Goal: Information Seeking & Learning: Understand process/instructions

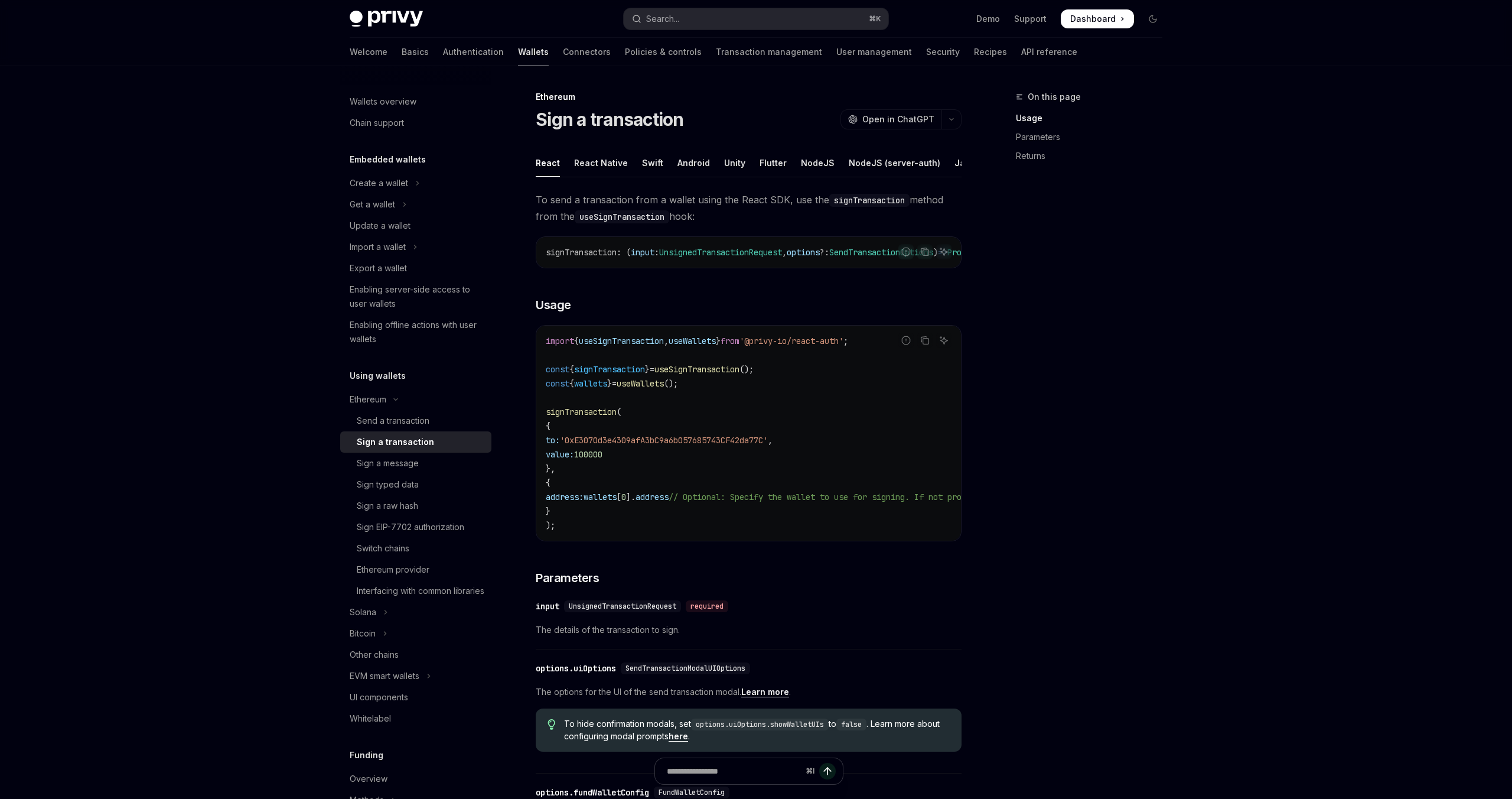
click at [1101, 19] on span "Dashboard" at bounding box center [1093, 19] width 46 height 12
click at [1021, 44] on link "API reference" at bounding box center [1049, 52] width 56 height 28
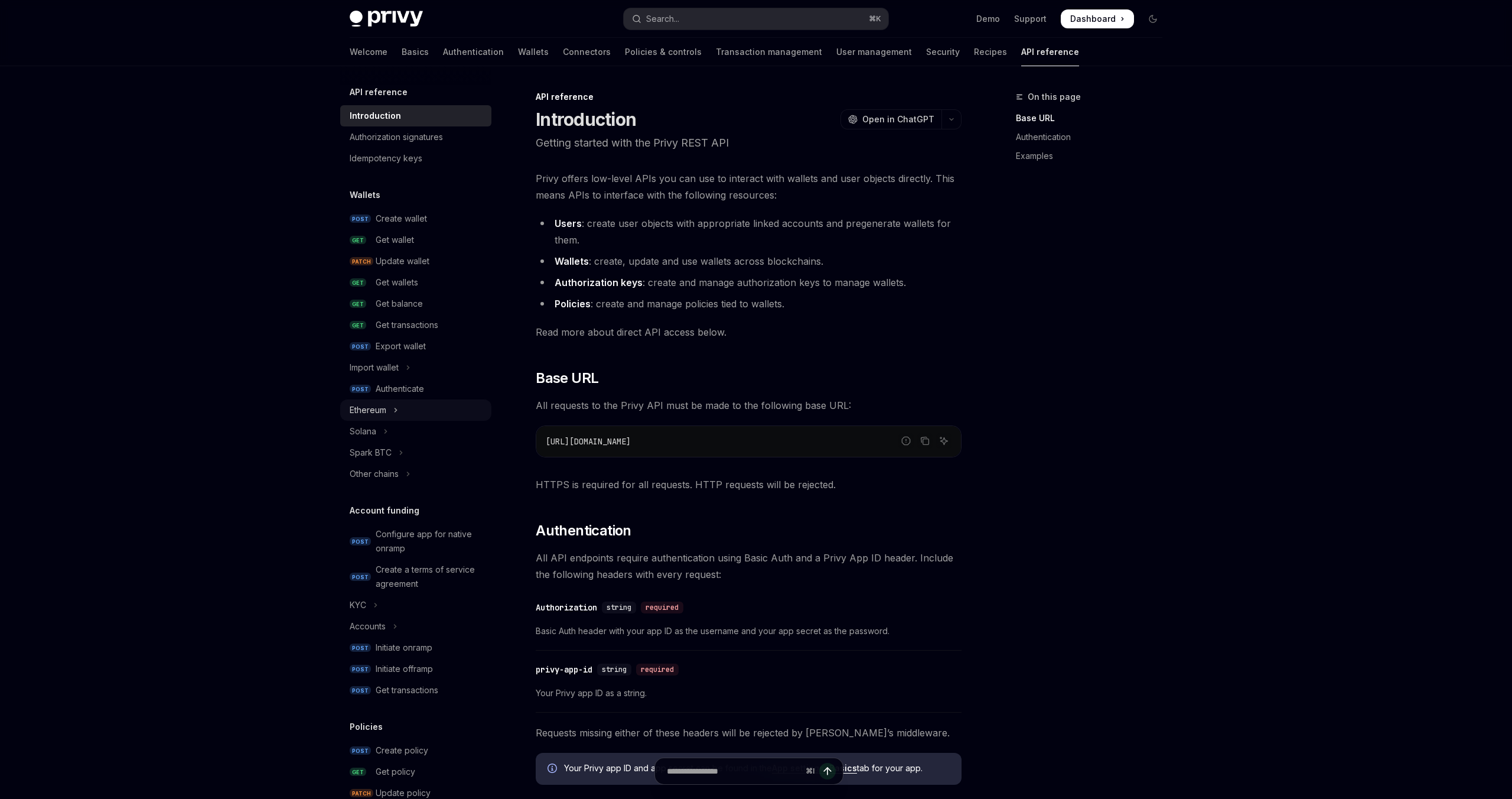
click at [394, 412] on icon "Toggle Ethereum section" at bounding box center [395, 410] width 5 height 14
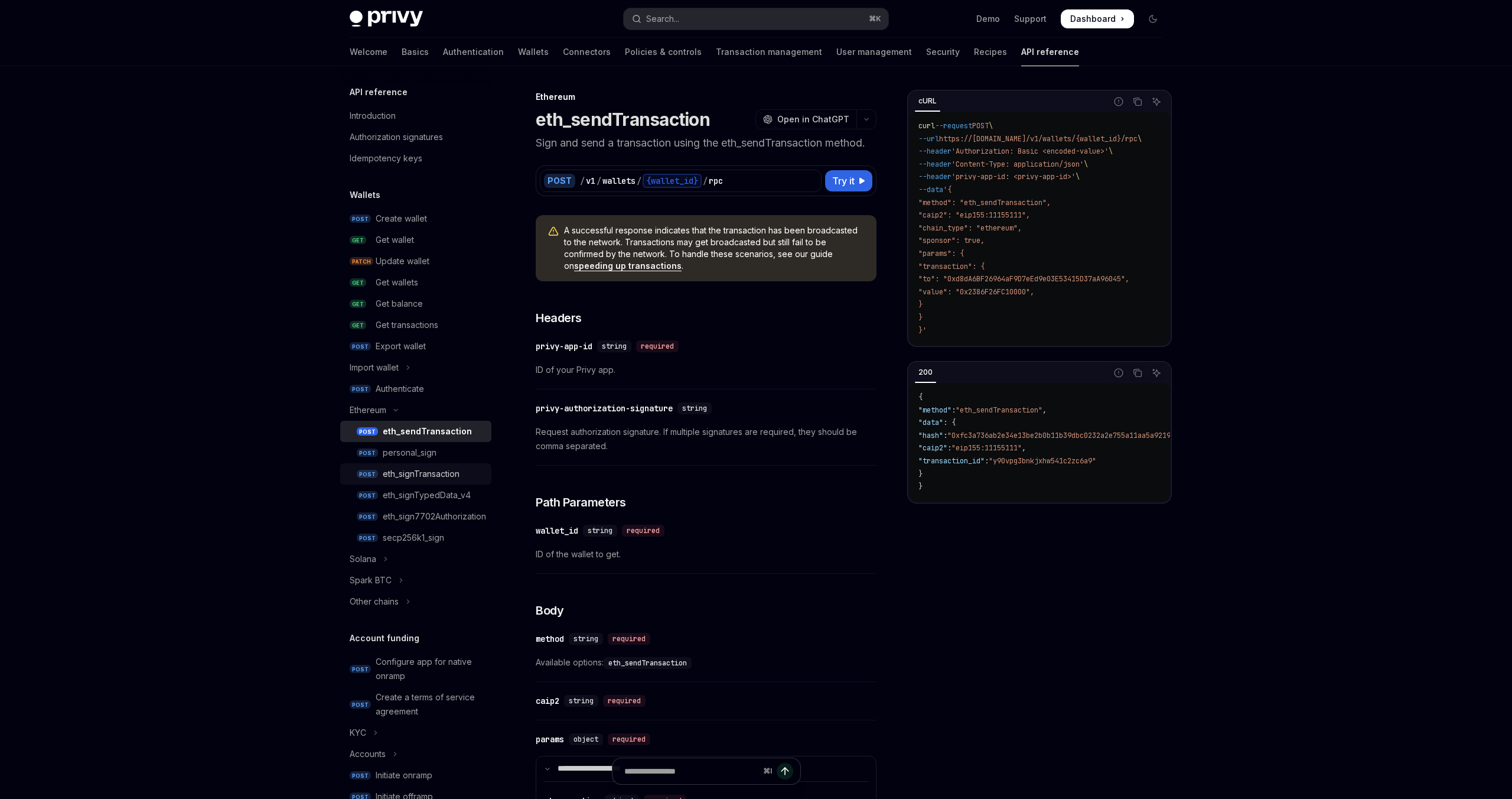
click at [435, 475] on div "eth_signTransaction" at bounding box center [421, 473] width 77 height 14
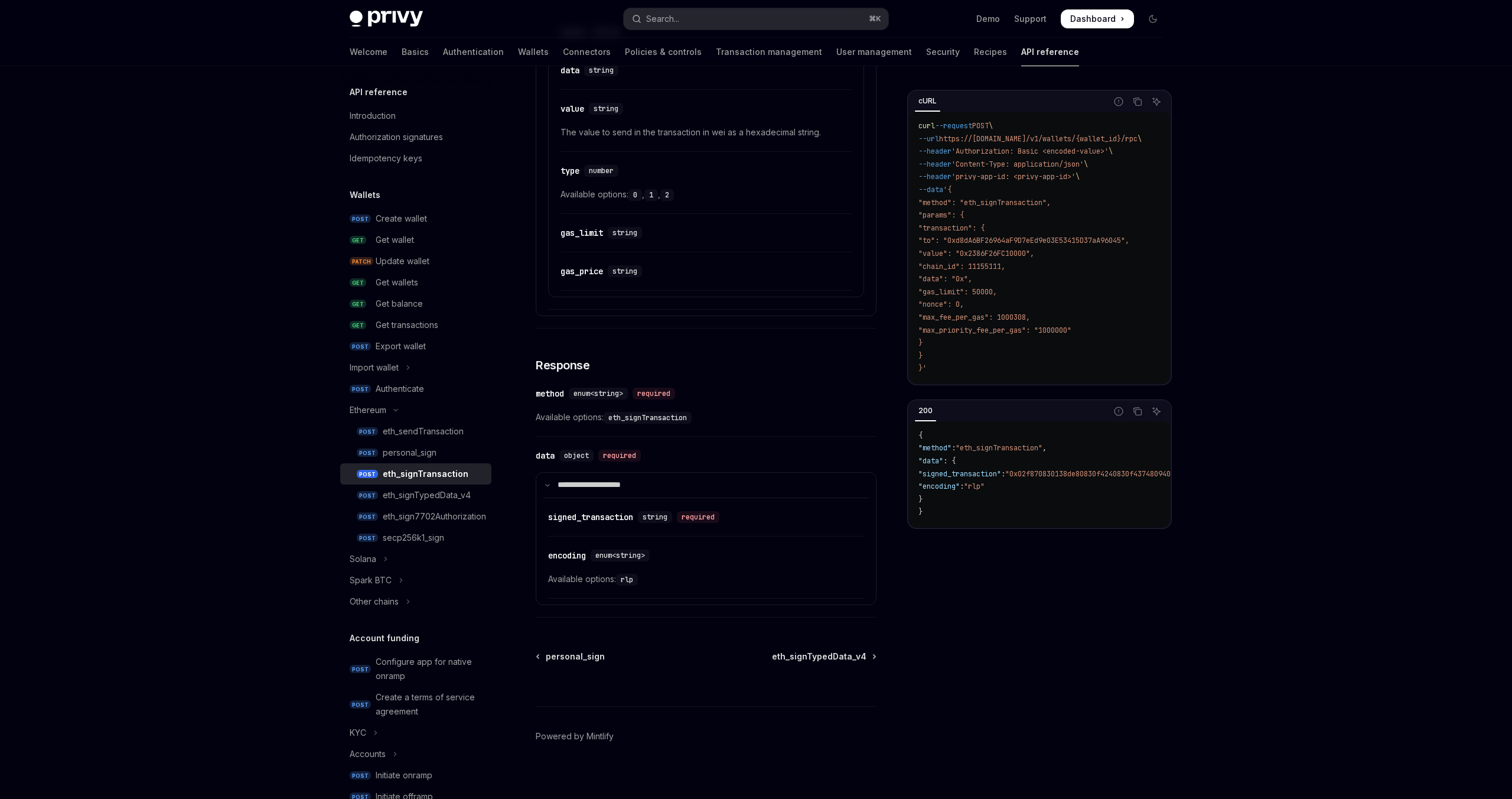
scroll to position [821, 0]
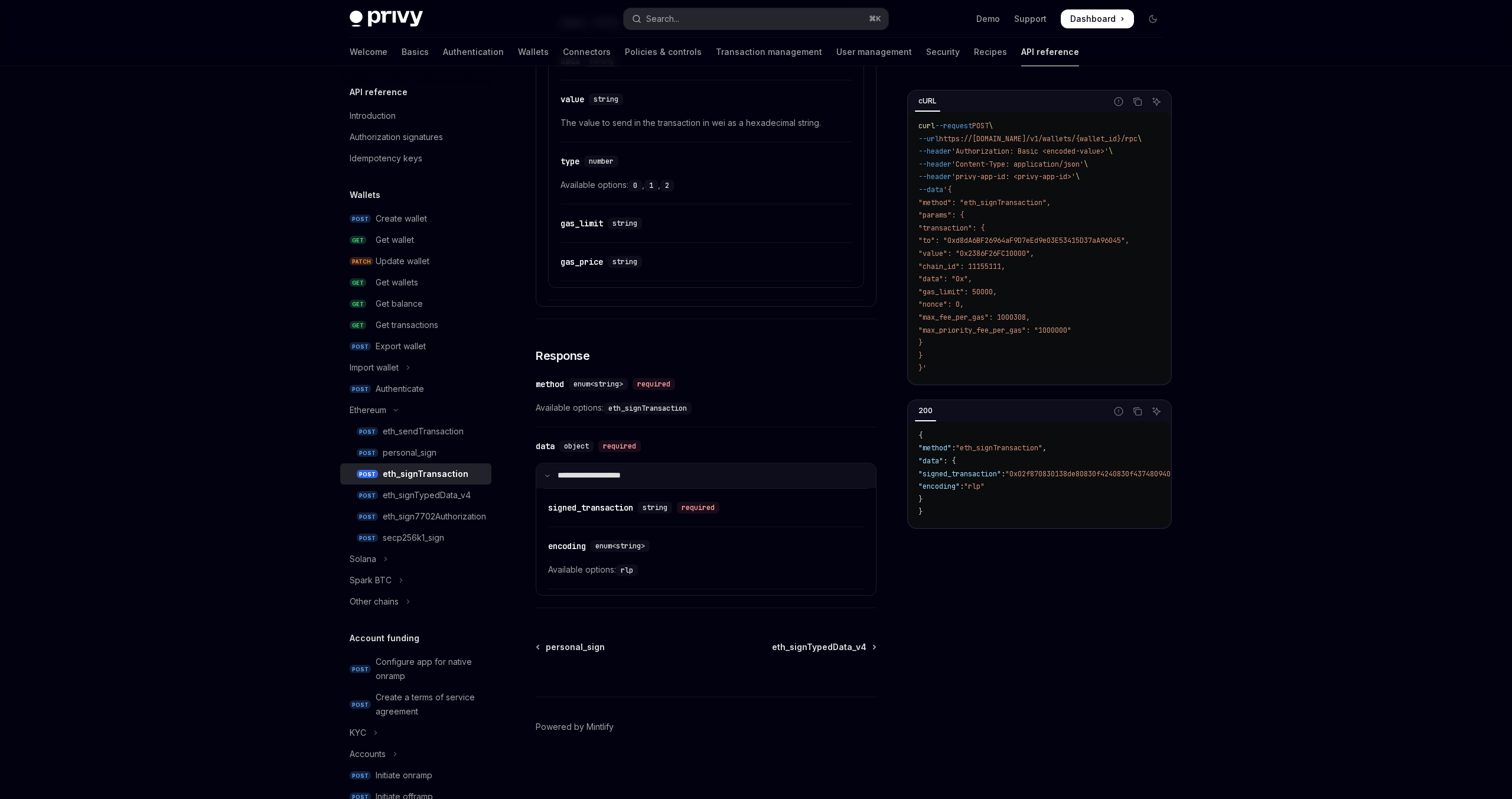
click at [550, 474] on icon at bounding box center [547, 475] width 6 height 6
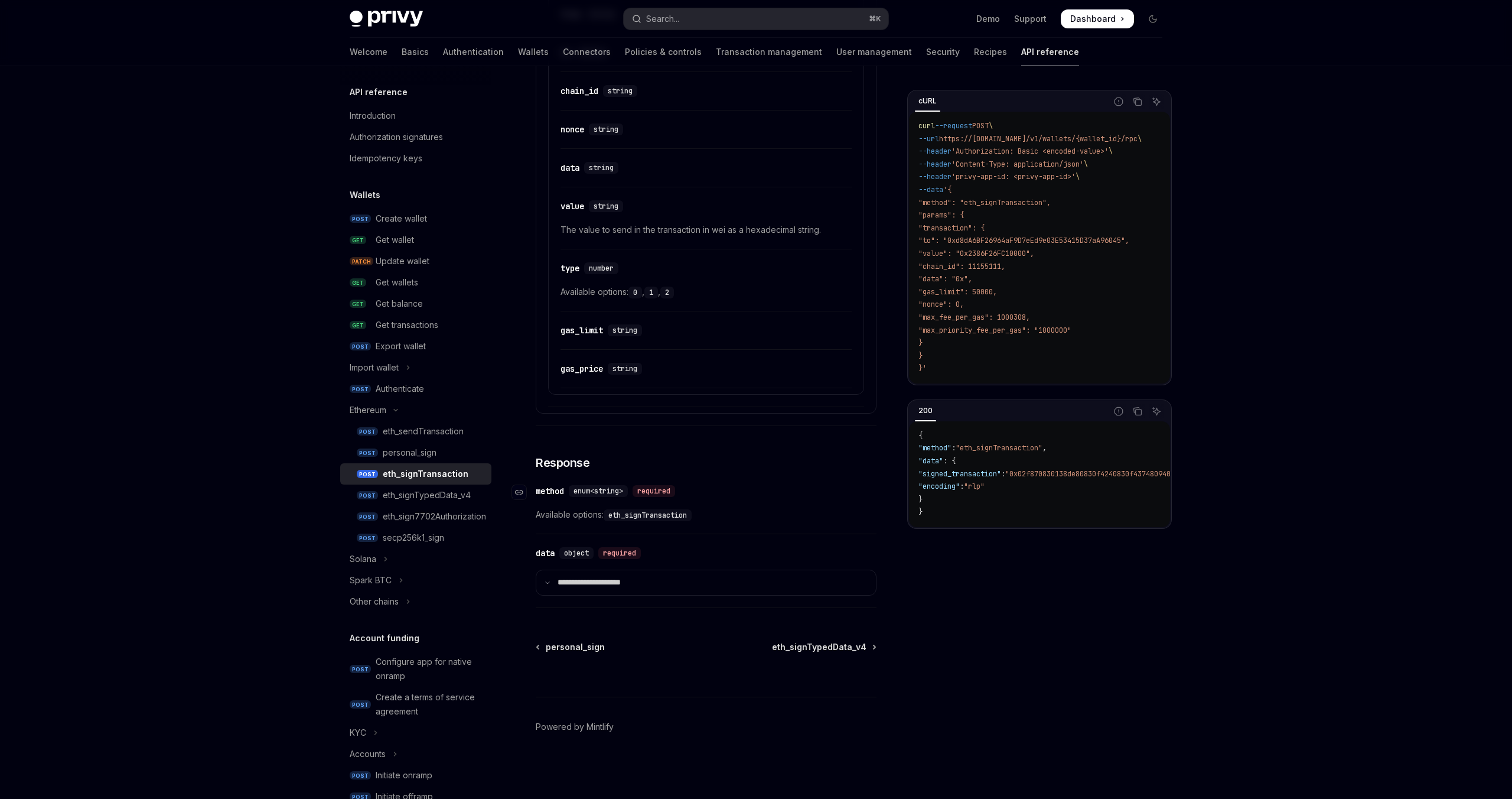
click at [550, 491] on div "method" at bounding box center [550, 491] width 28 height 12
click at [602, 489] on span "enum<string>" at bounding box center [597, 491] width 49 height 9
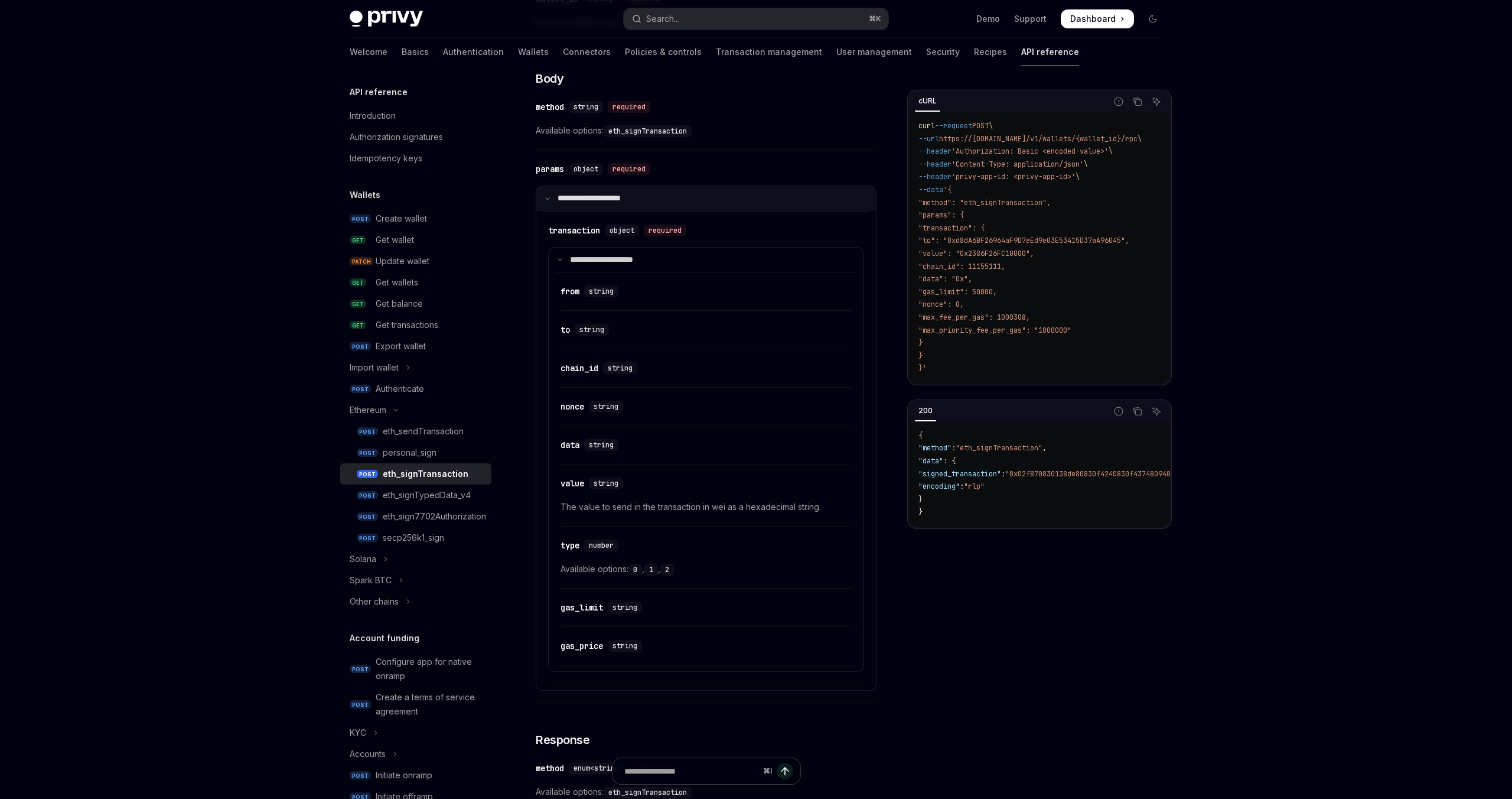
scroll to position [439, 0]
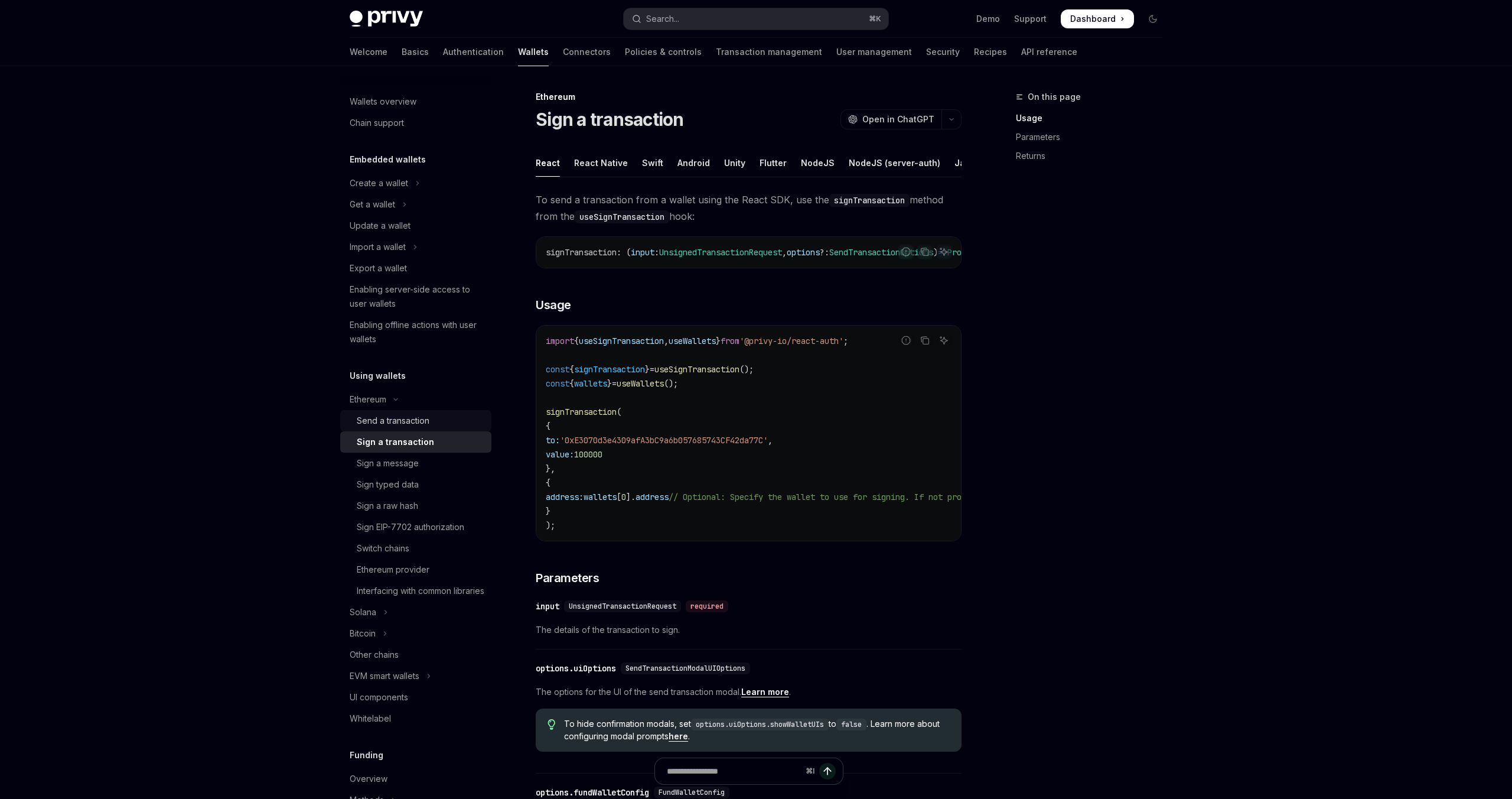
click at [417, 419] on div "Send a transaction" at bounding box center [393, 420] width 73 height 14
click at [651, 164] on div "Swift" at bounding box center [652, 162] width 21 height 28
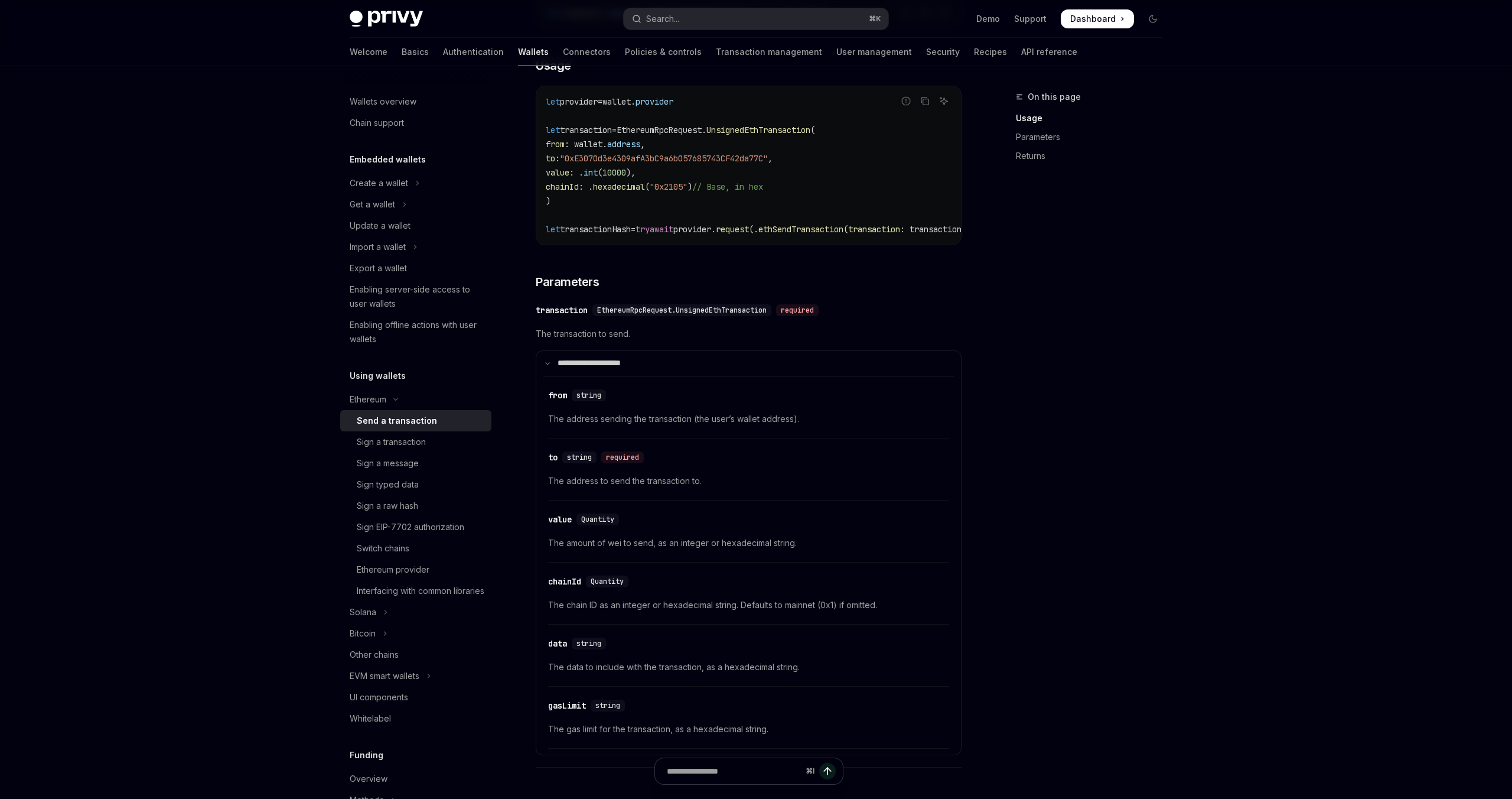
scroll to position [271, 0]
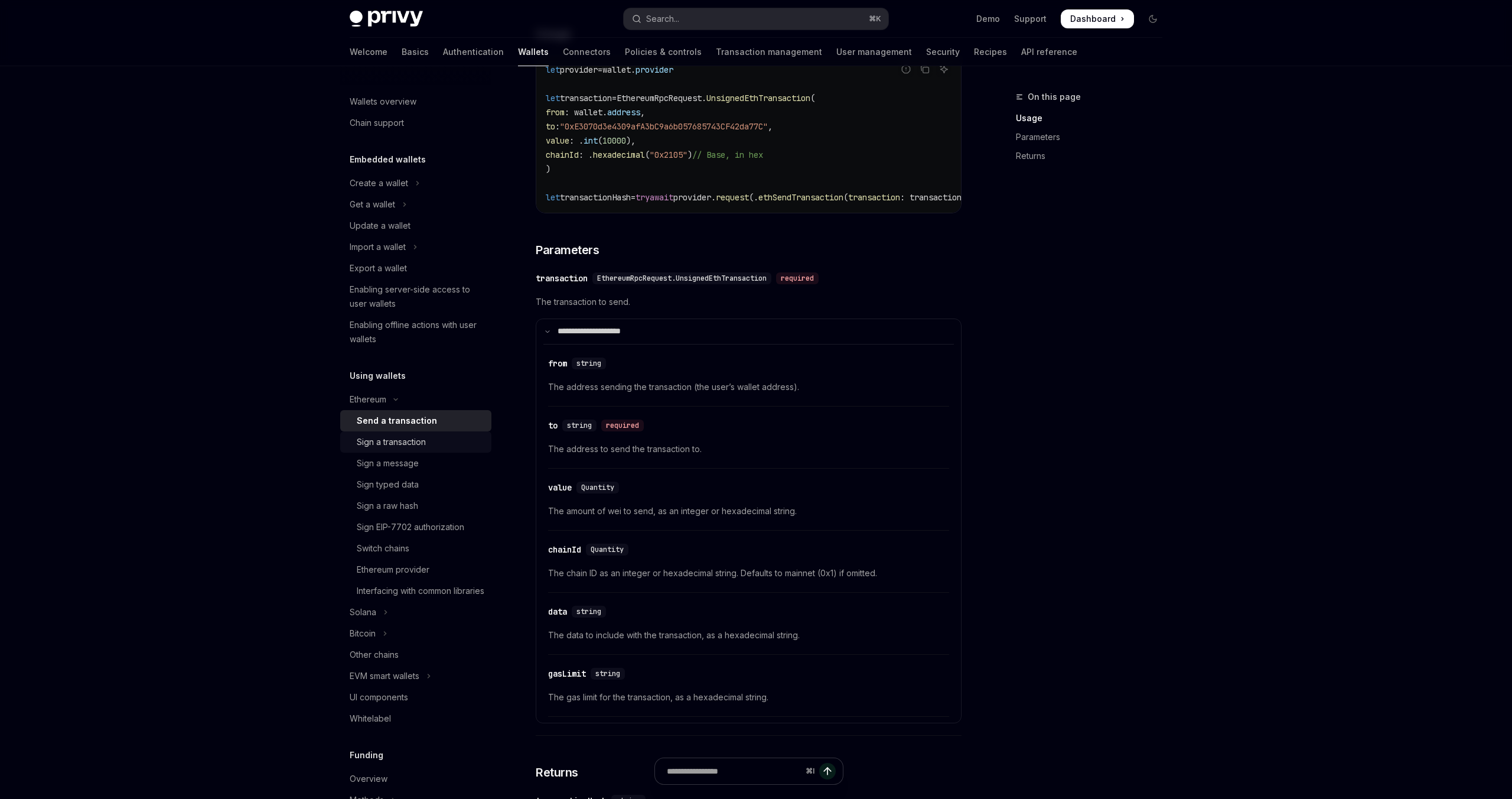
click at [406, 442] on div "Sign a transaction" at bounding box center [391, 442] width 69 height 14
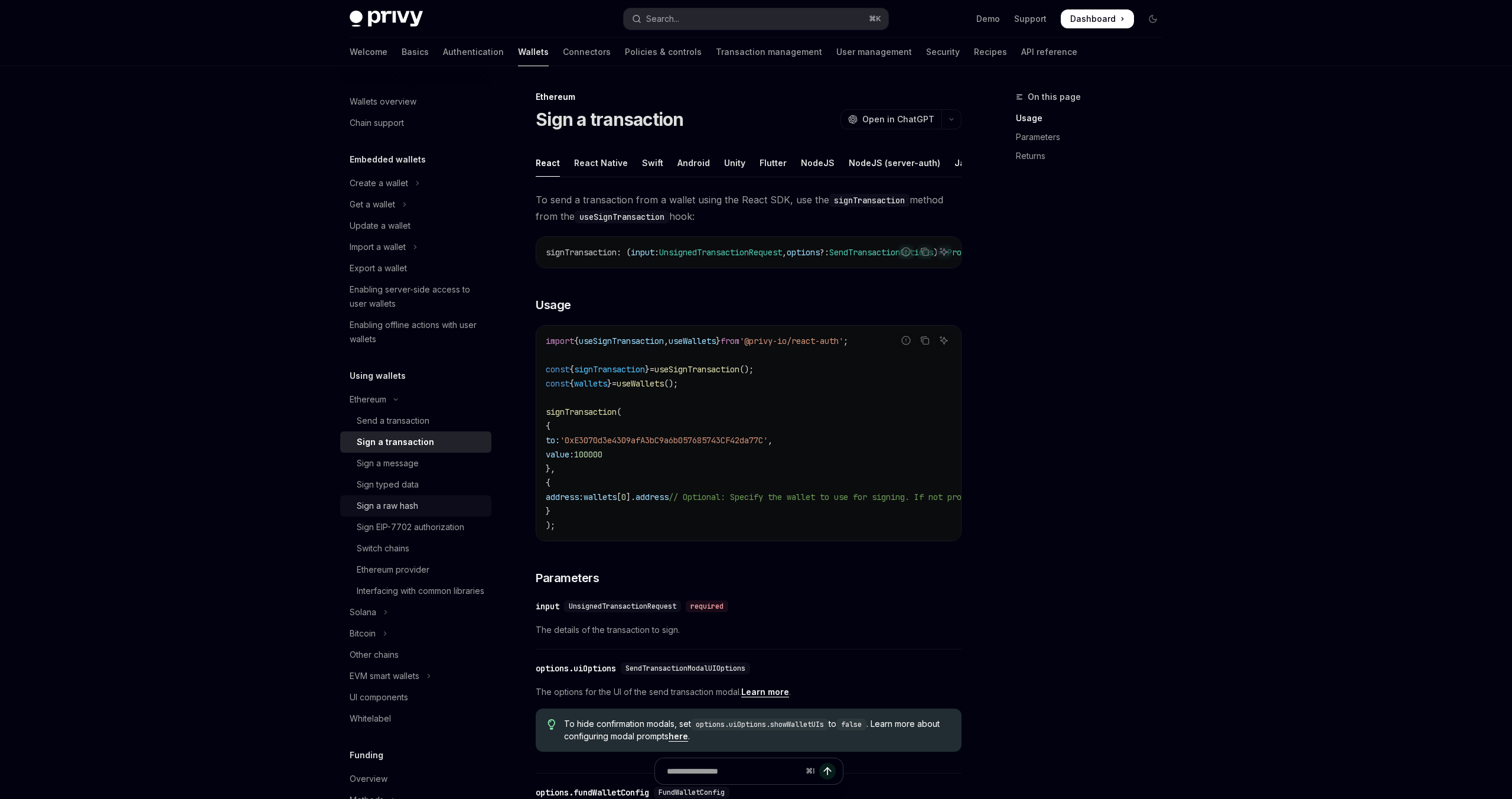
click at [385, 510] on div "Sign a raw hash" at bounding box center [387, 505] width 62 height 14
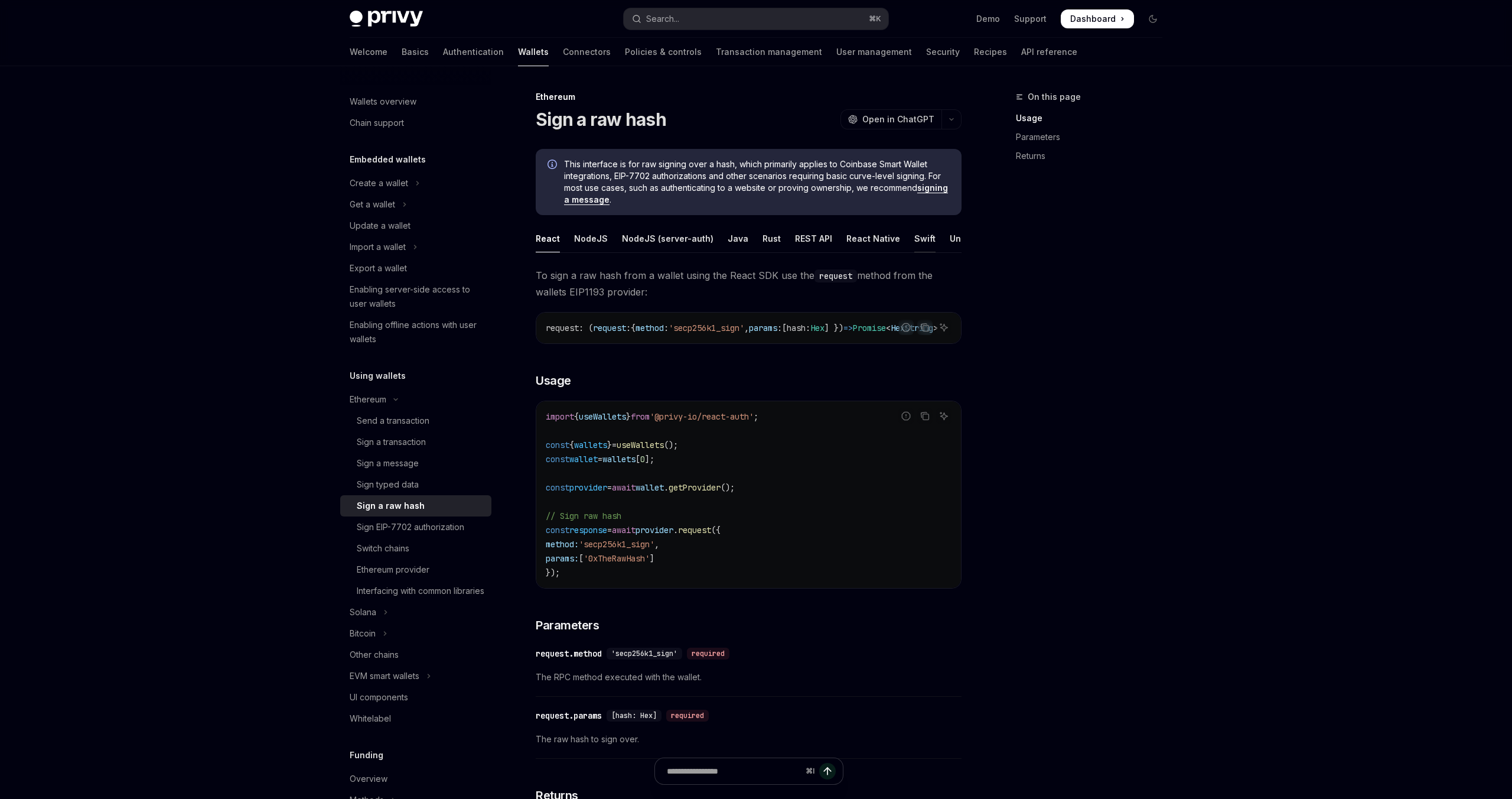
click at [915, 239] on div "Swift" at bounding box center [925, 238] width 21 height 28
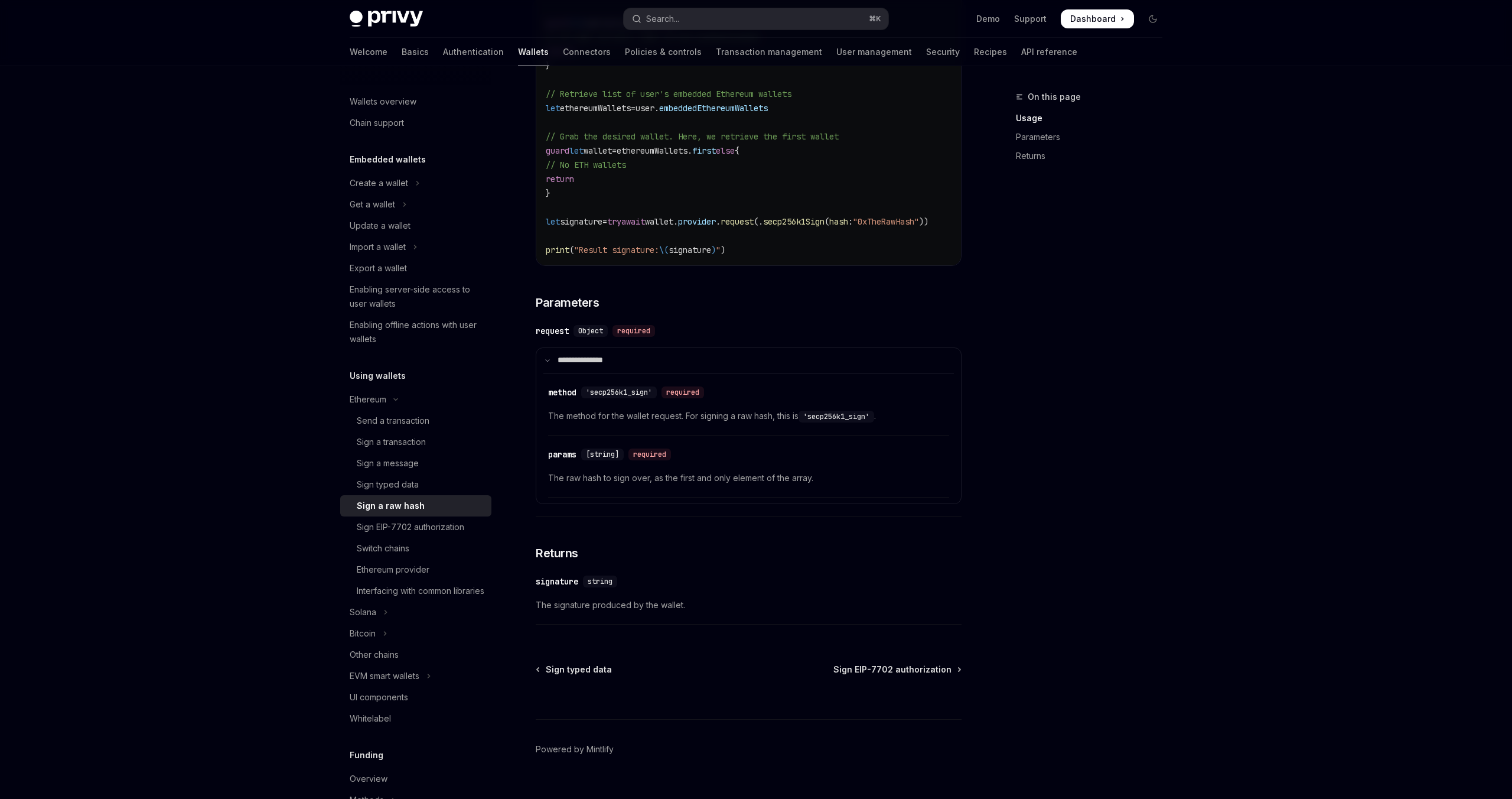
scroll to position [371, 0]
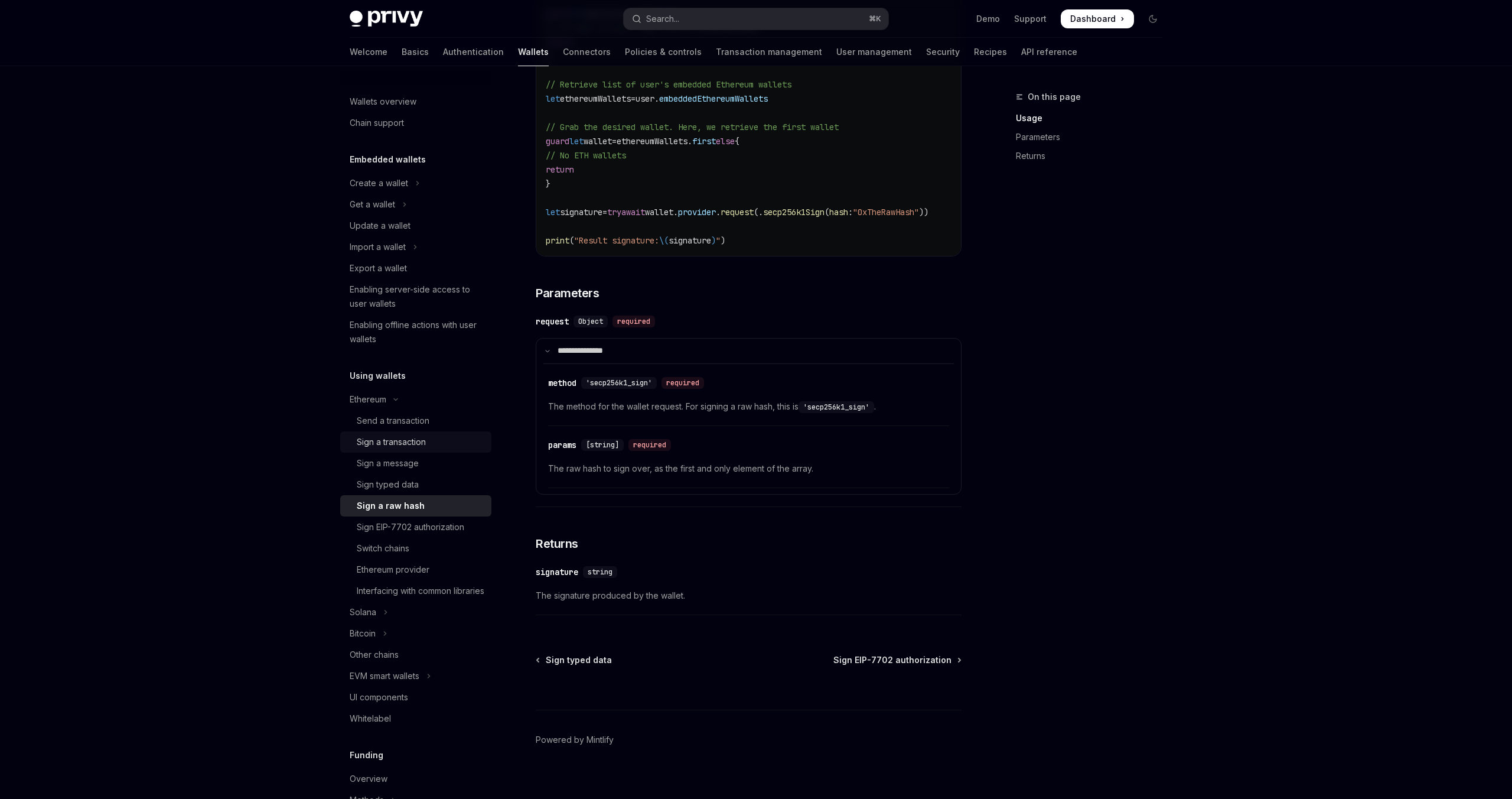
click at [409, 442] on div "Sign a transaction" at bounding box center [391, 442] width 69 height 14
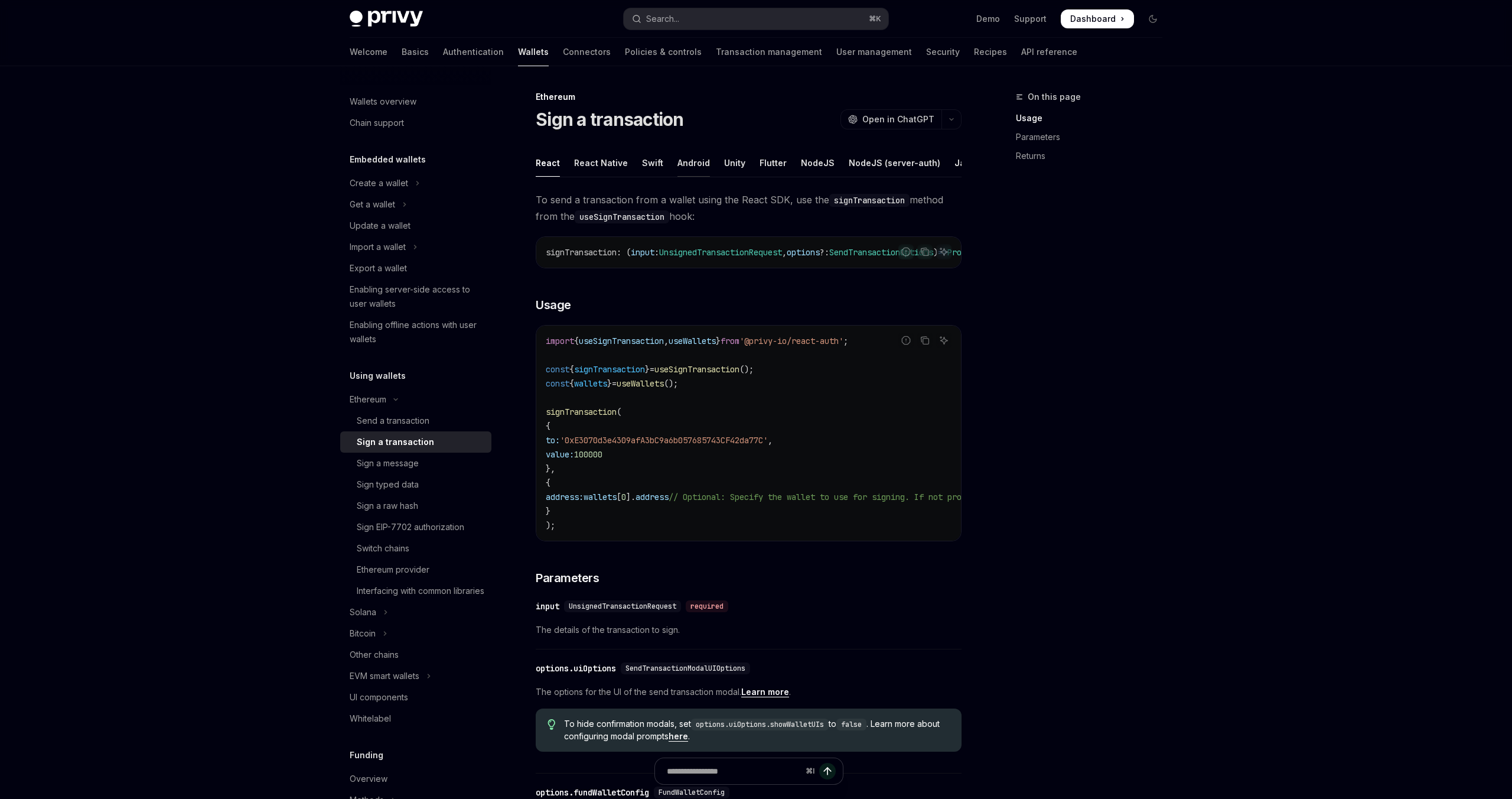
click at [684, 161] on div "Android" at bounding box center [693, 162] width 33 height 28
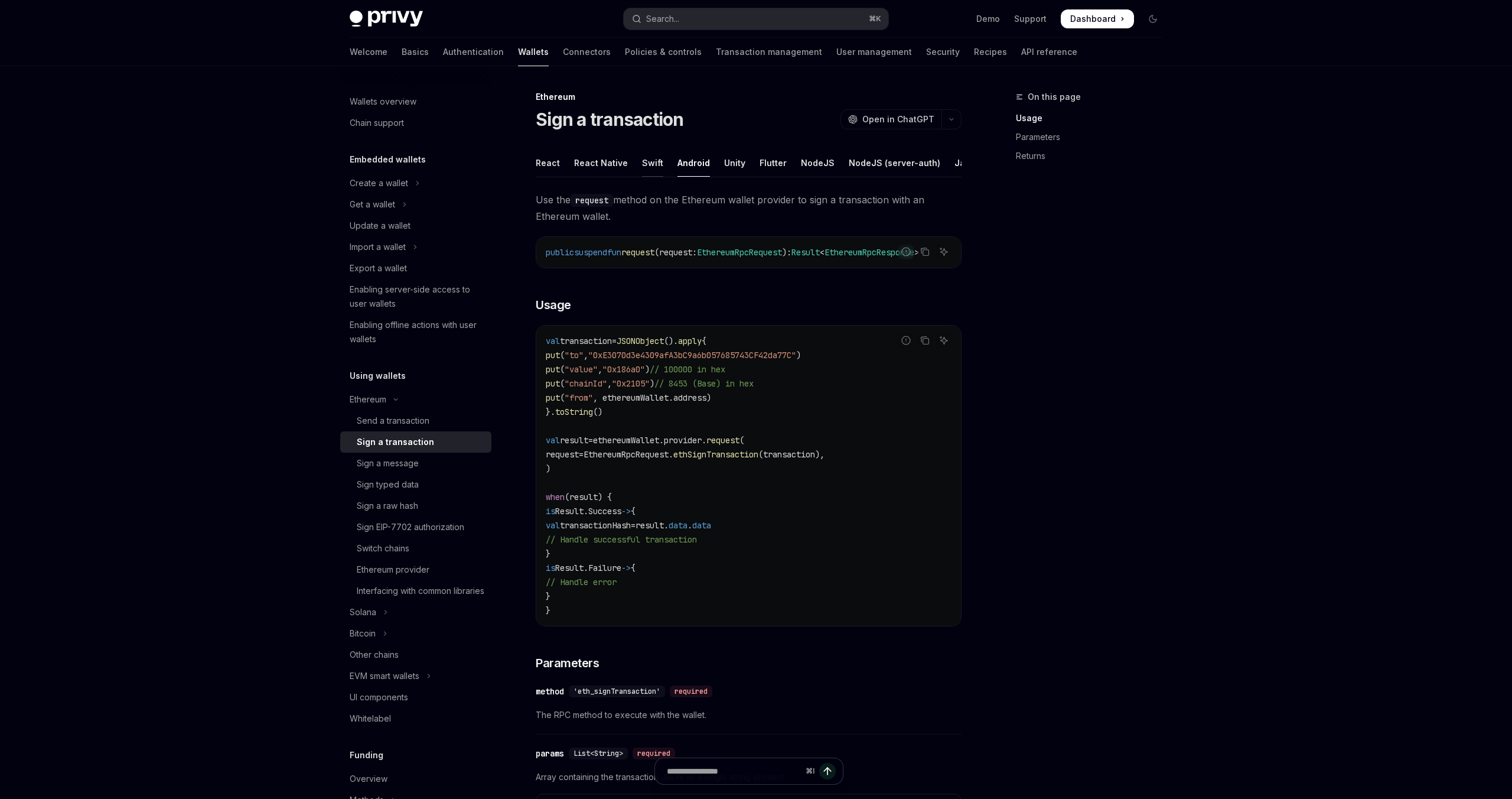
click at [655, 167] on div "Swift" at bounding box center [652, 162] width 21 height 28
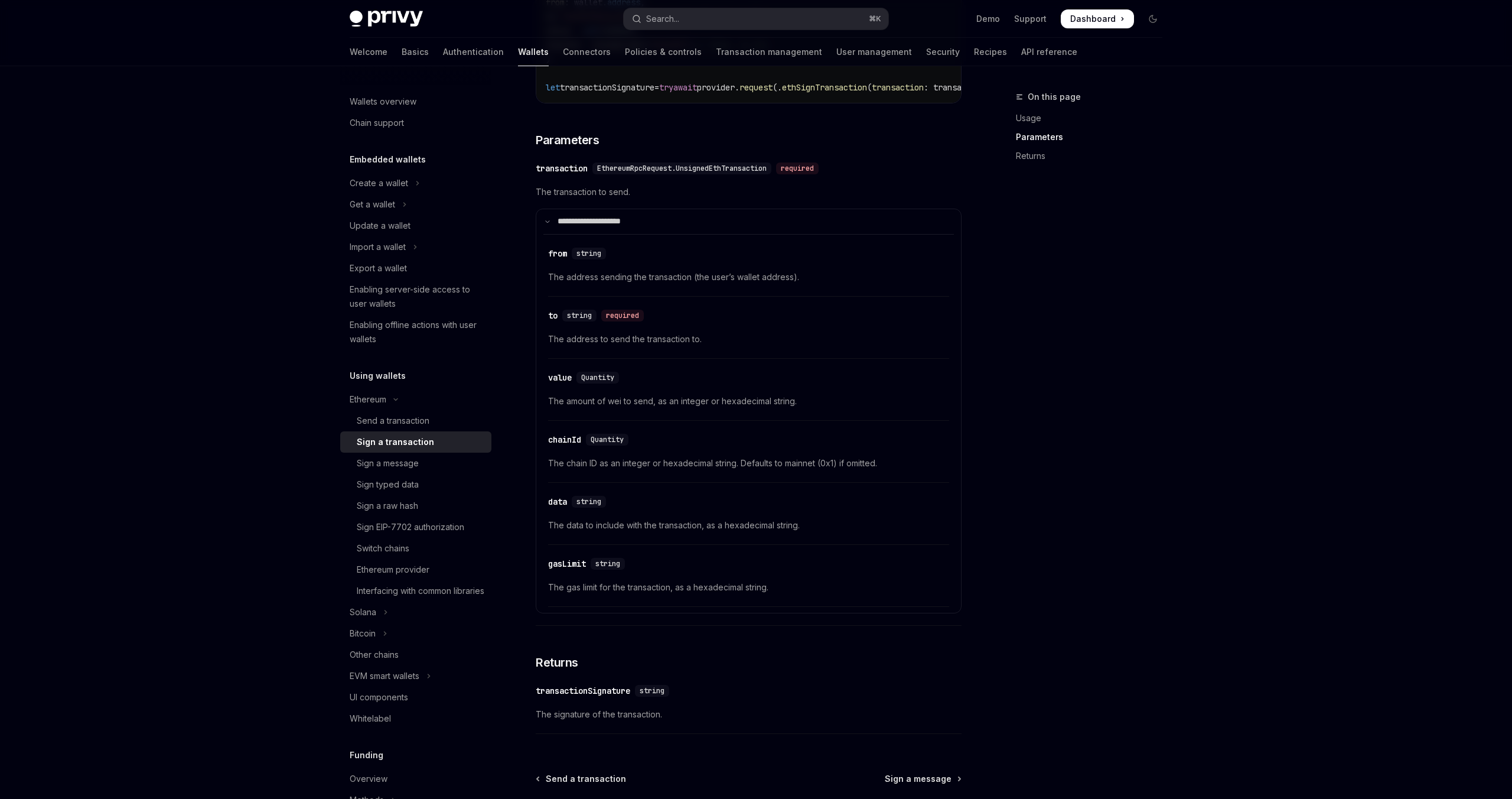
scroll to position [517, 0]
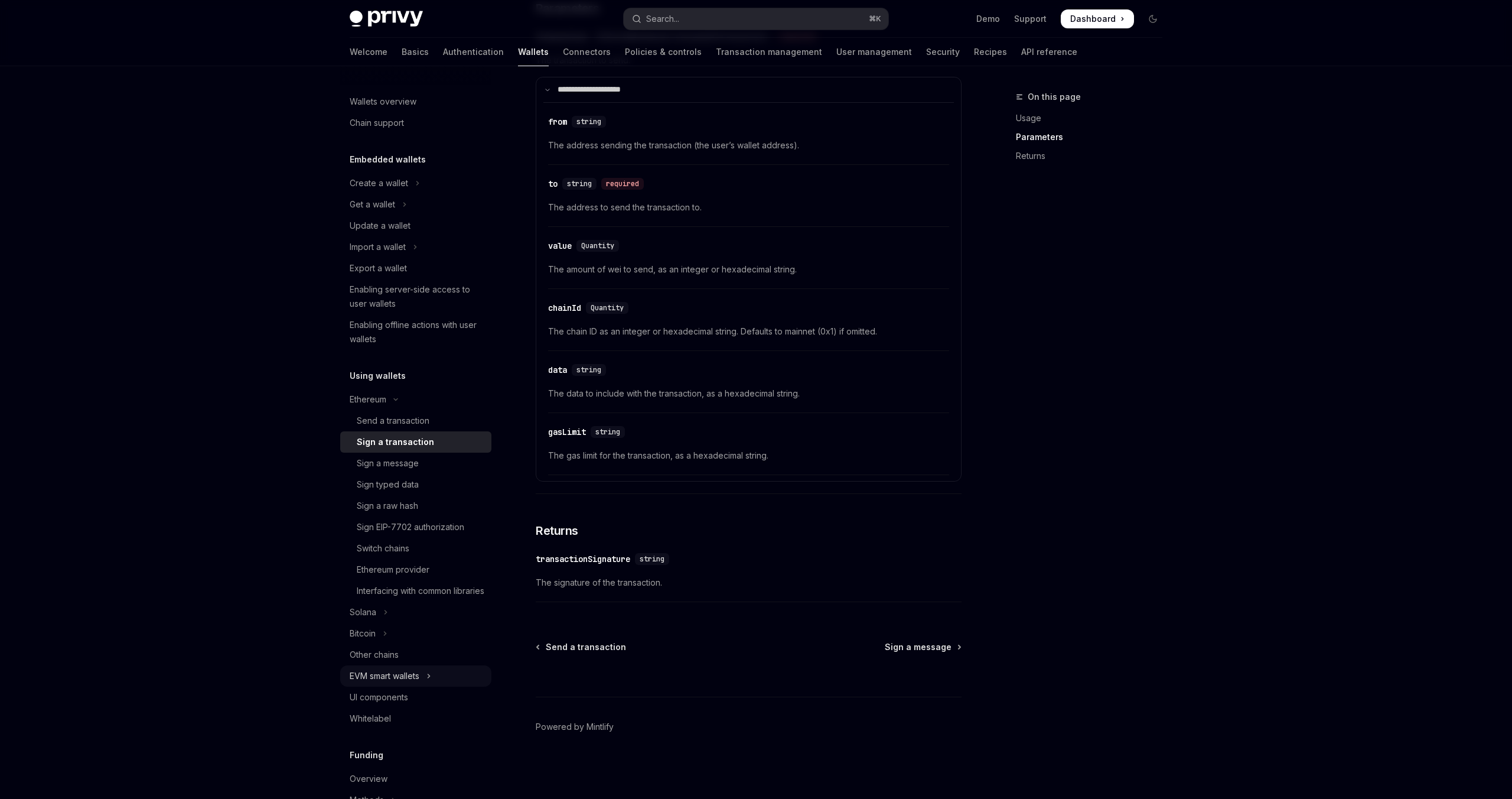
click at [388, 683] on div "EVM smart wallets" at bounding box center [385, 675] width 70 height 14
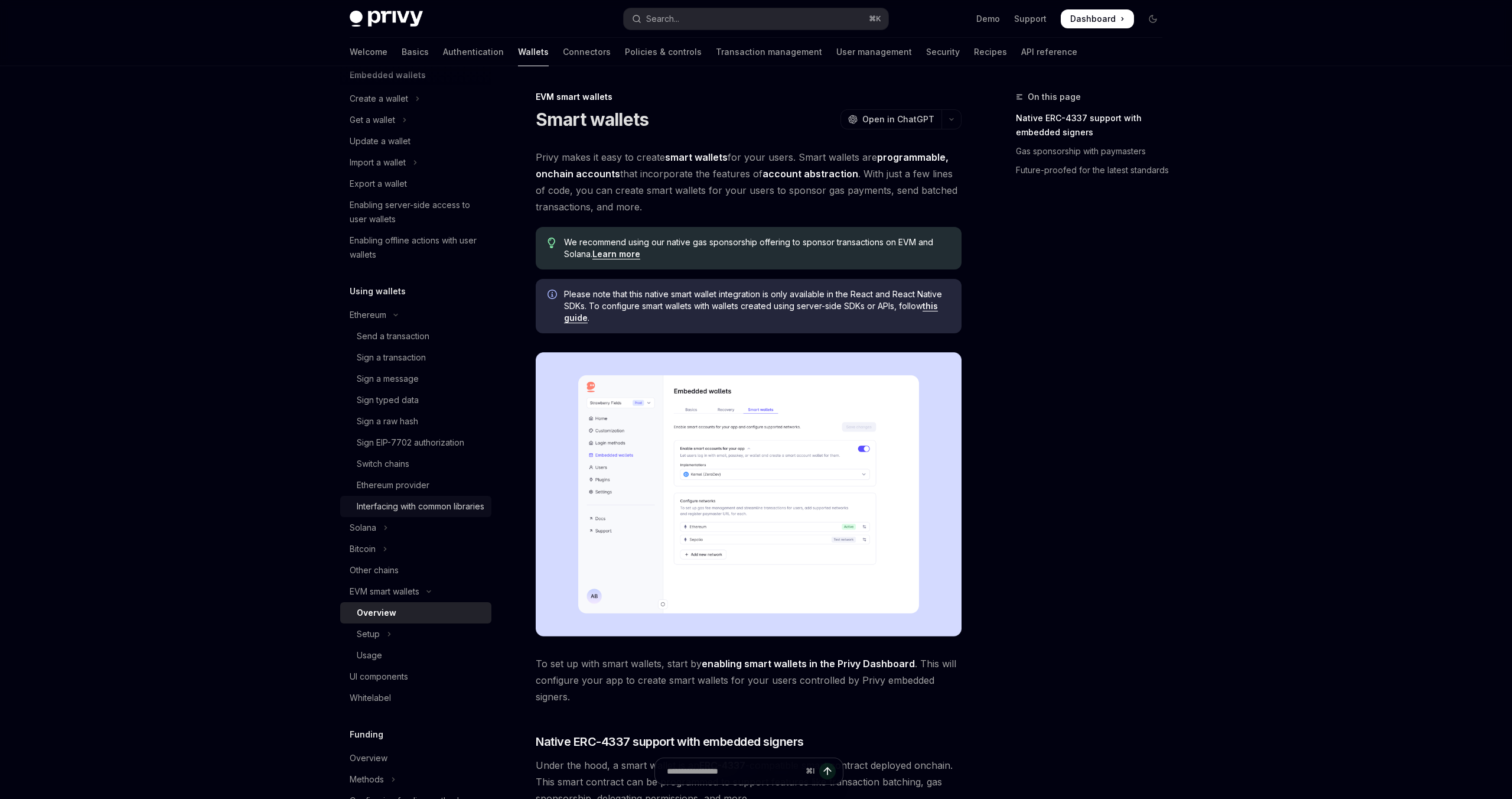
scroll to position [97, 0]
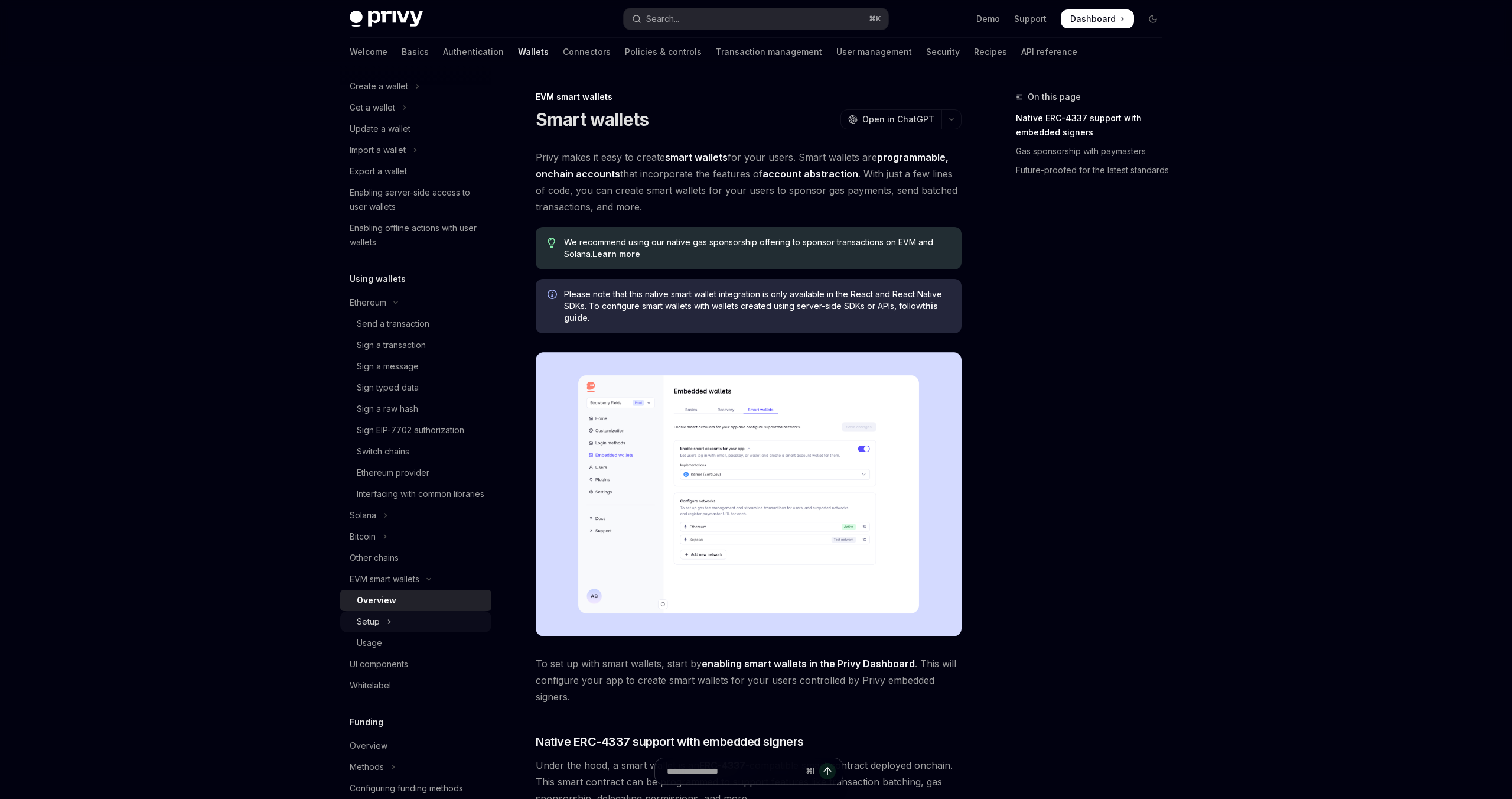
click at [377, 628] on div "Setup" at bounding box center [368, 621] width 23 height 14
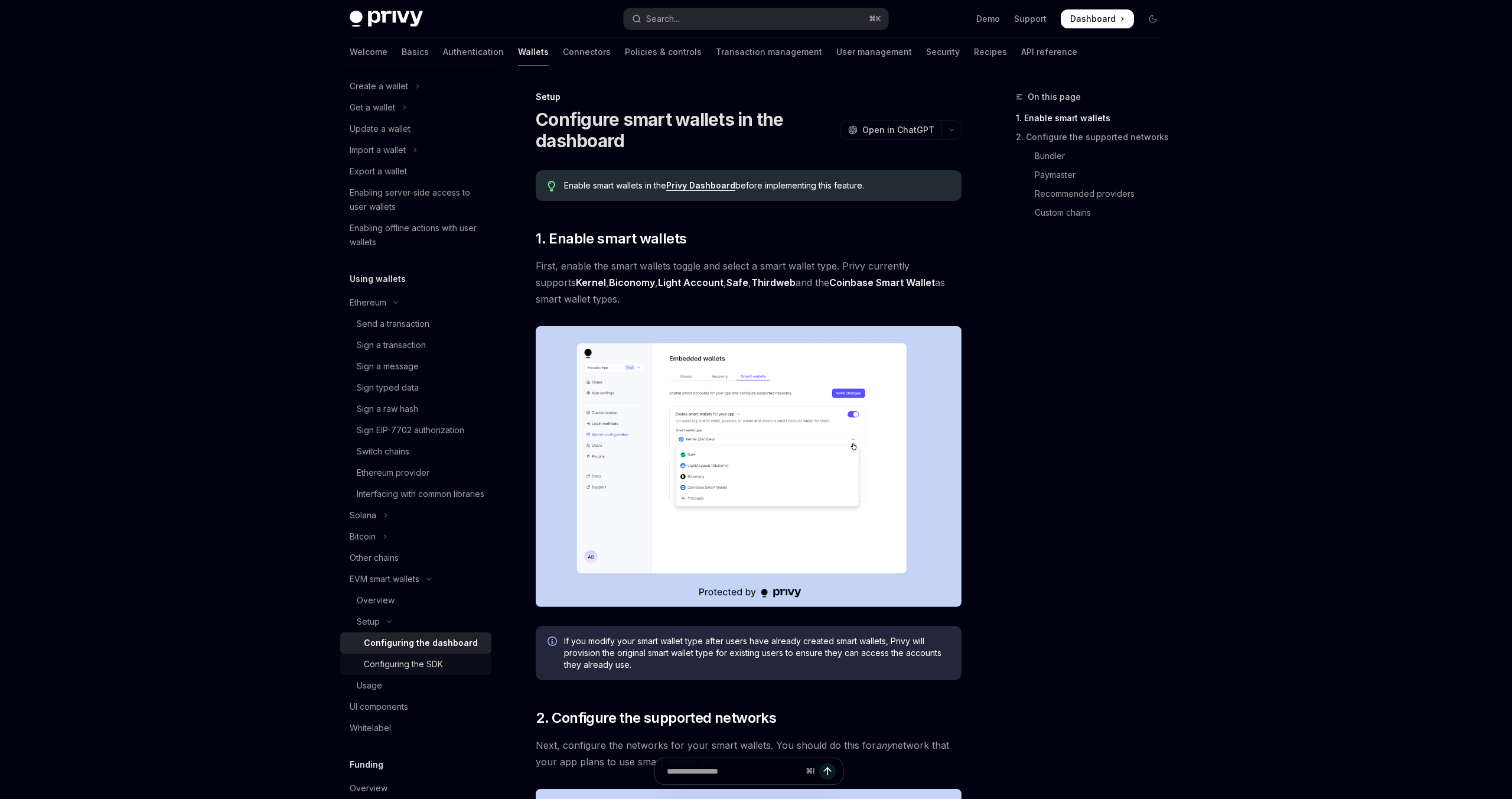
click at [393, 671] on div "Configuring the SDK" at bounding box center [403, 664] width 79 height 14
type textarea "*"
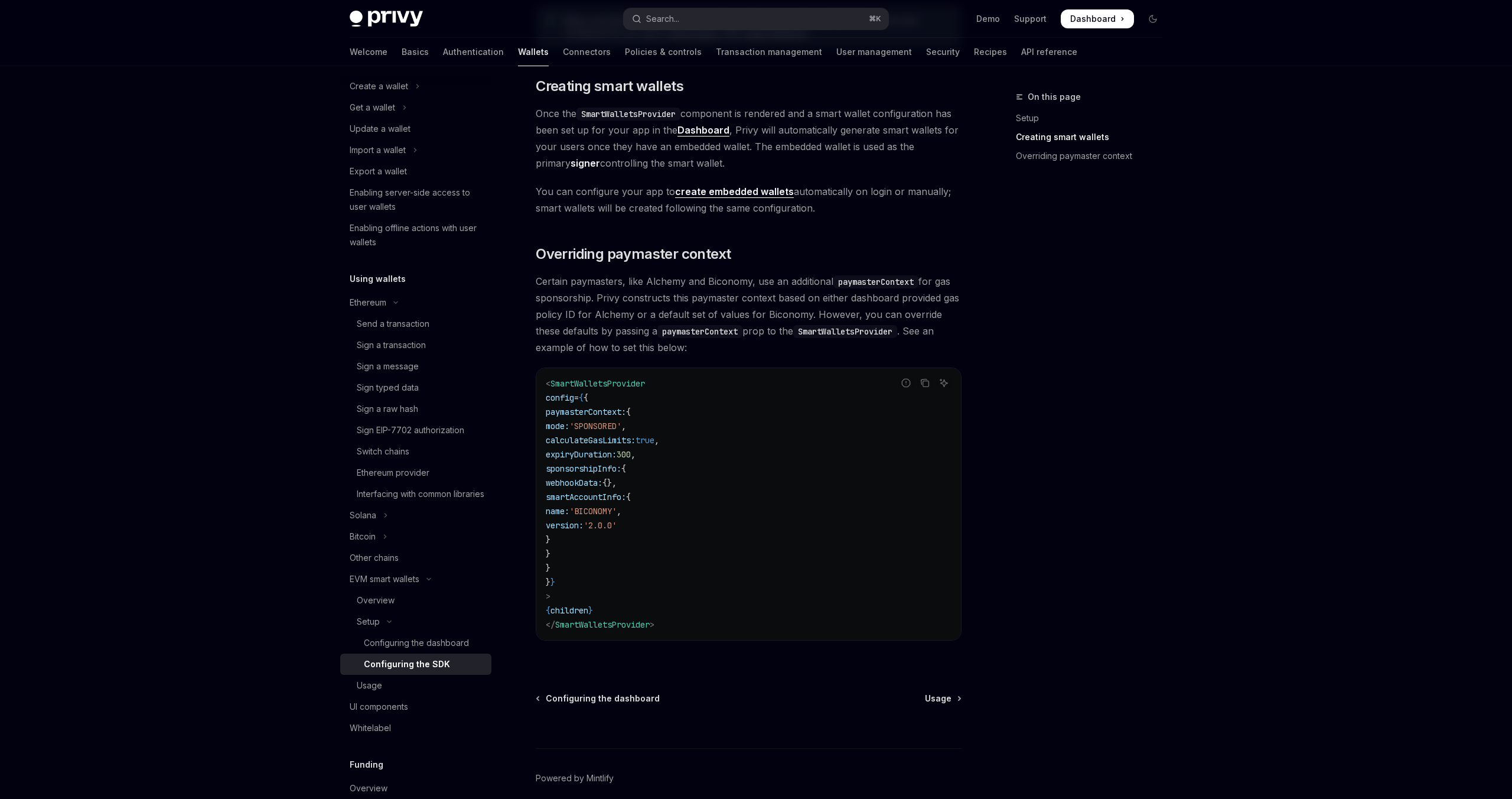
scroll to position [755, 0]
